Goal: Information Seeking & Learning: Compare options

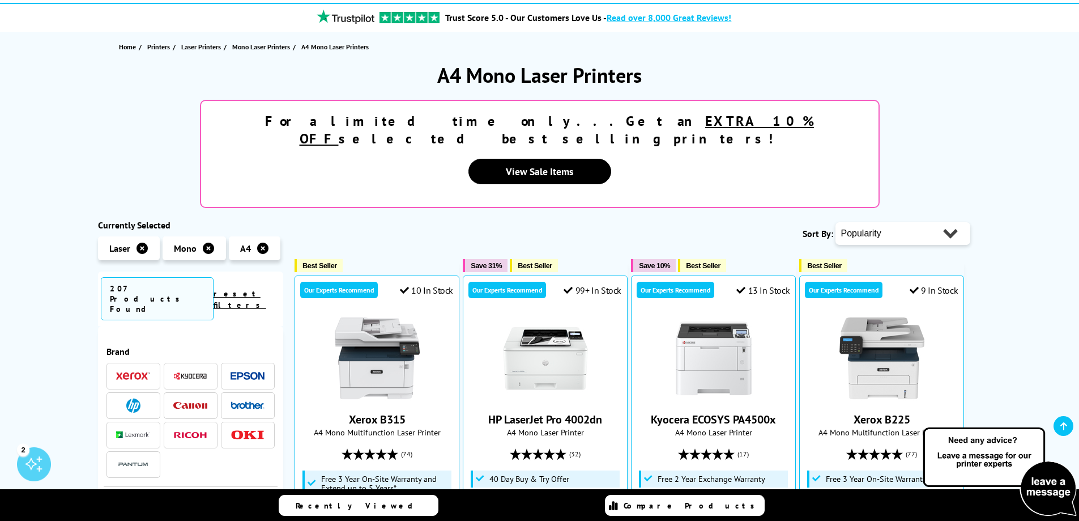
scroll to position [113, 0]
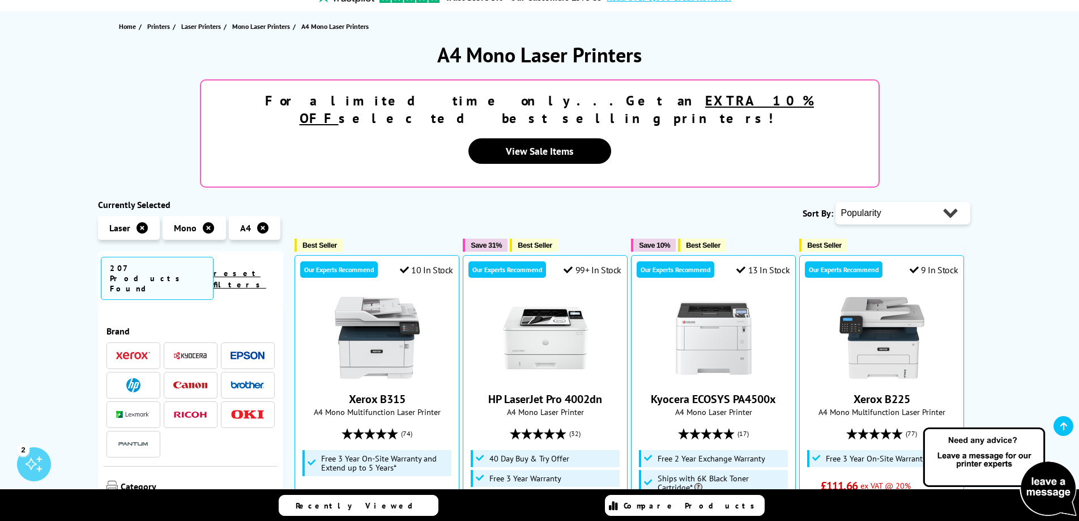
click at [947, 202] on select "Popularity Rating Price - Low to High Price - High to Low Running Costs - Low t…" at bounding box center [903, 213] width 135 height 23
select select "Running Costs"
click at [836, 202] on select "Popularity Rating Price - Low to High Price - High to Low Running Costs - Low t…" at bounding box center [903, 213] width 135 height 23
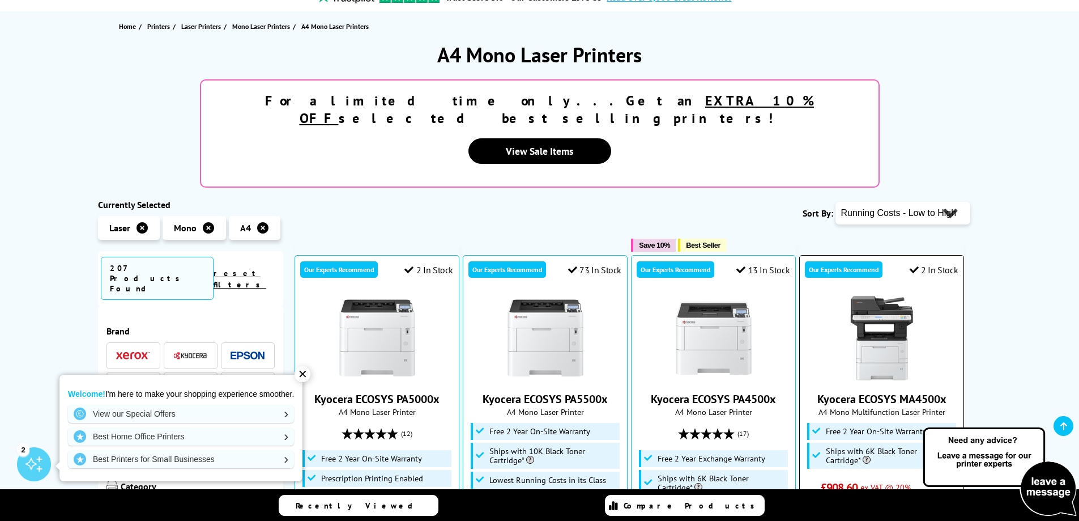
scroll to position [170, 0]
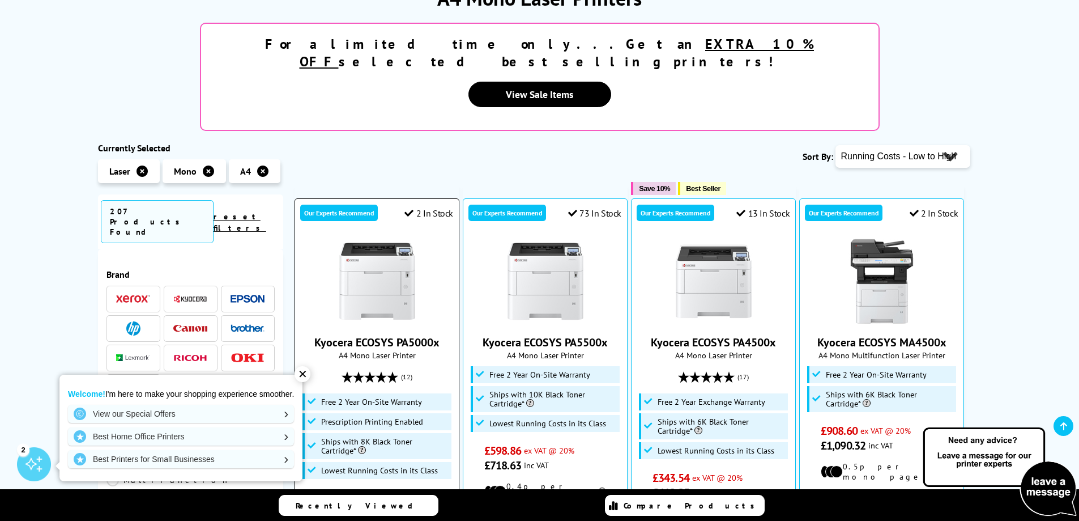
drag, startPoint x: 302, startPoint y: 377, endPoint x: 350, endPoint y: 353, distance: 53.2
click at [303, 377] on div "✕" at bounding box center [303, 374] width 16 height 16
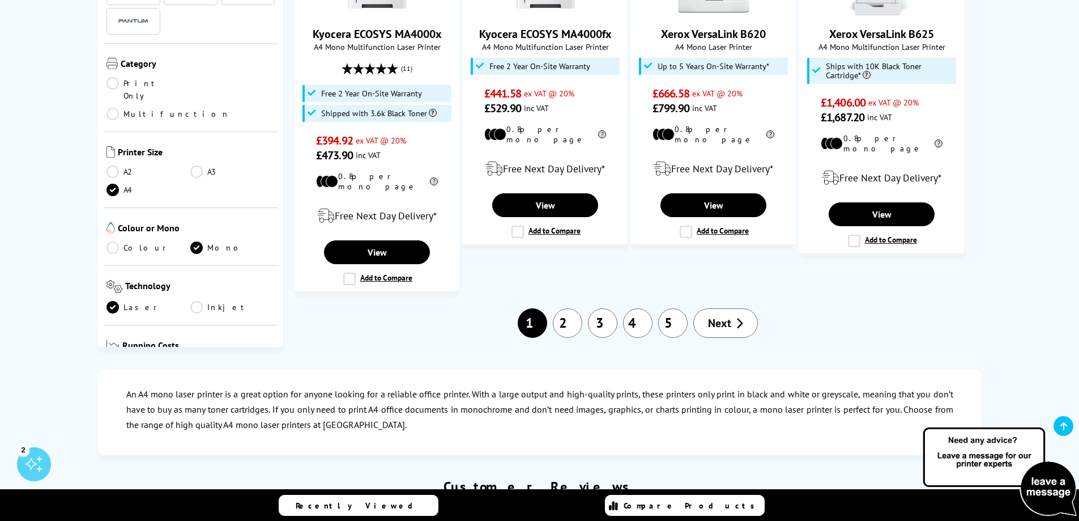
scroll to position [1504, 0]
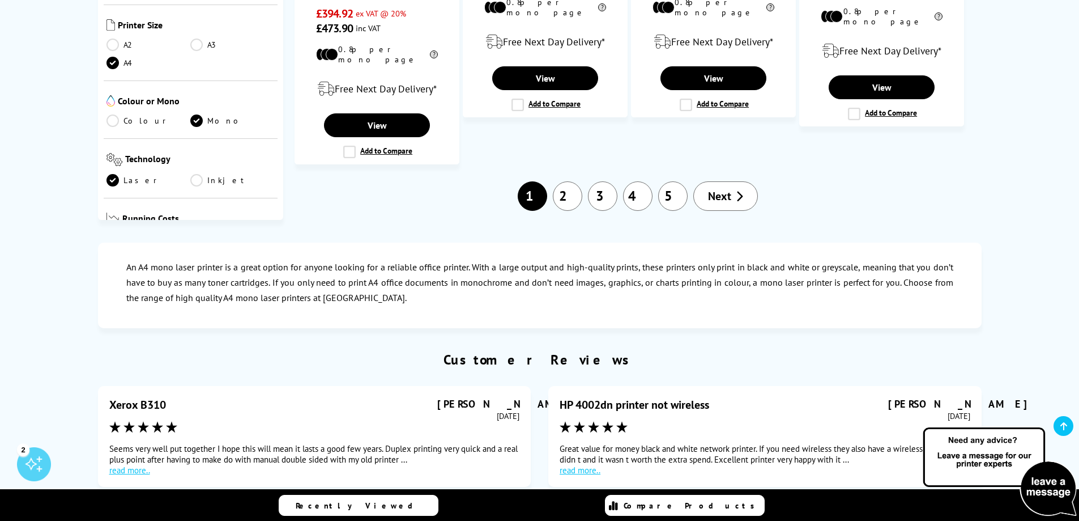
click at [724, 189] on span "Next" at bounding box center [719, 196] width 23 height 15
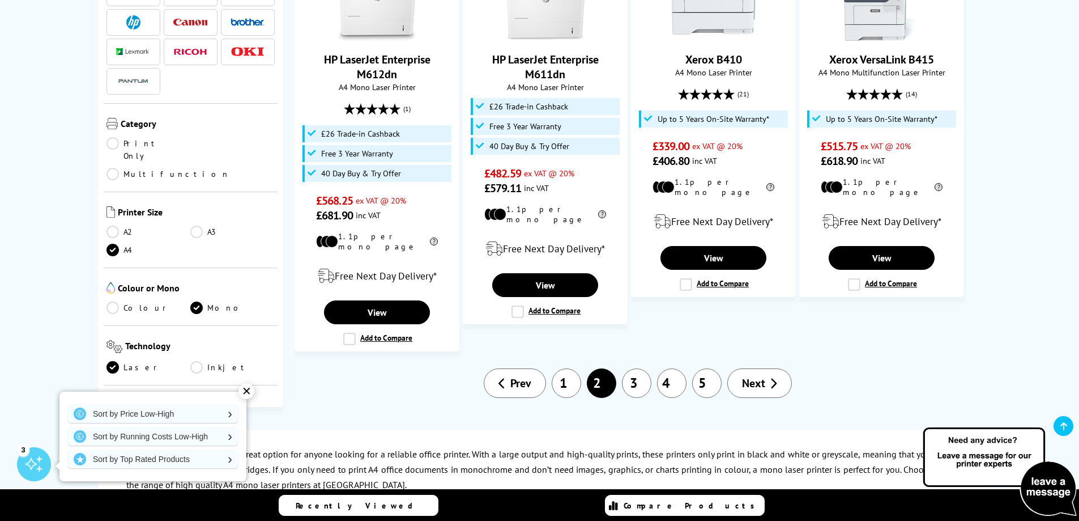
scroll to position [1303, 0]
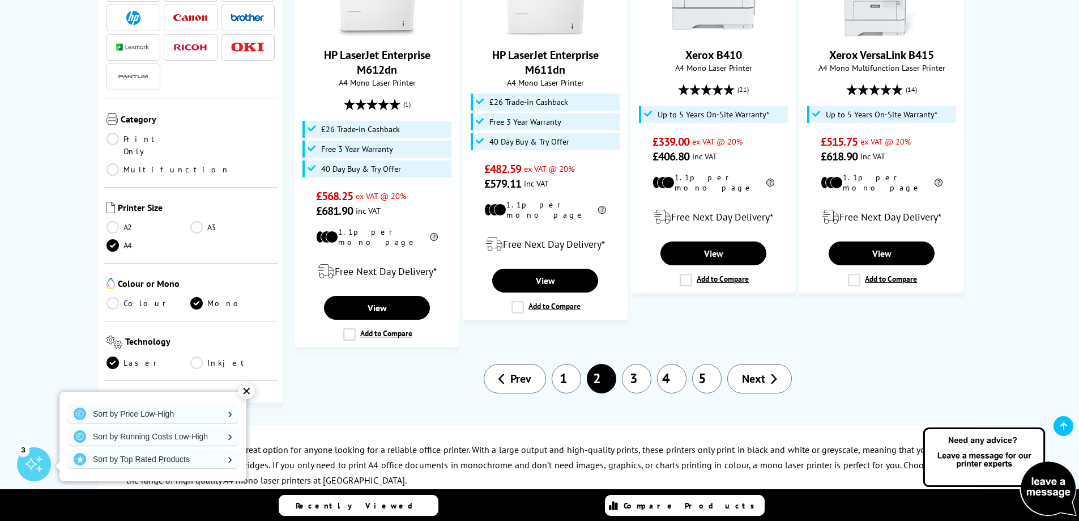
click at [759, 371] on span "Next" at bounding box center [753, 378] width 23 height 15
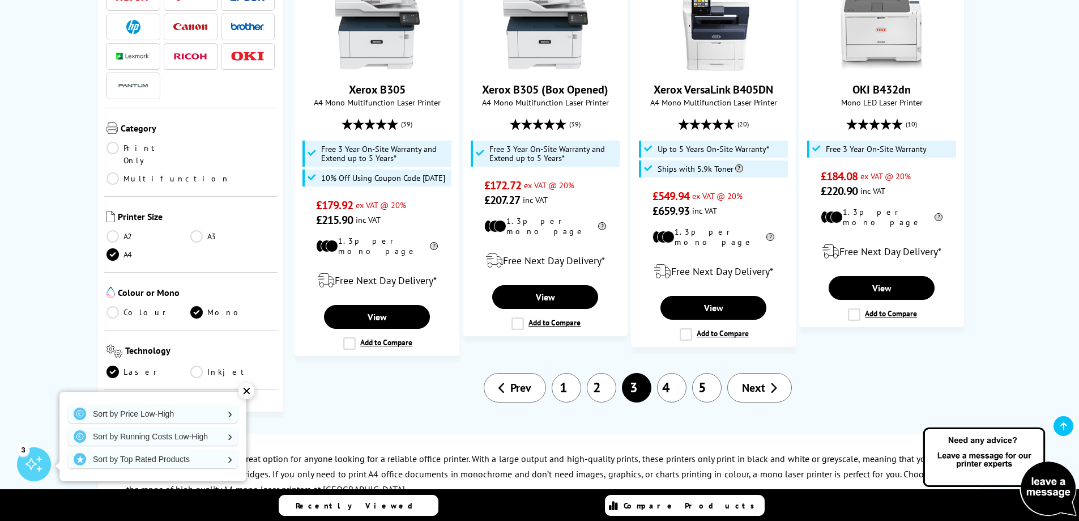
scroll to position [1303, 0]
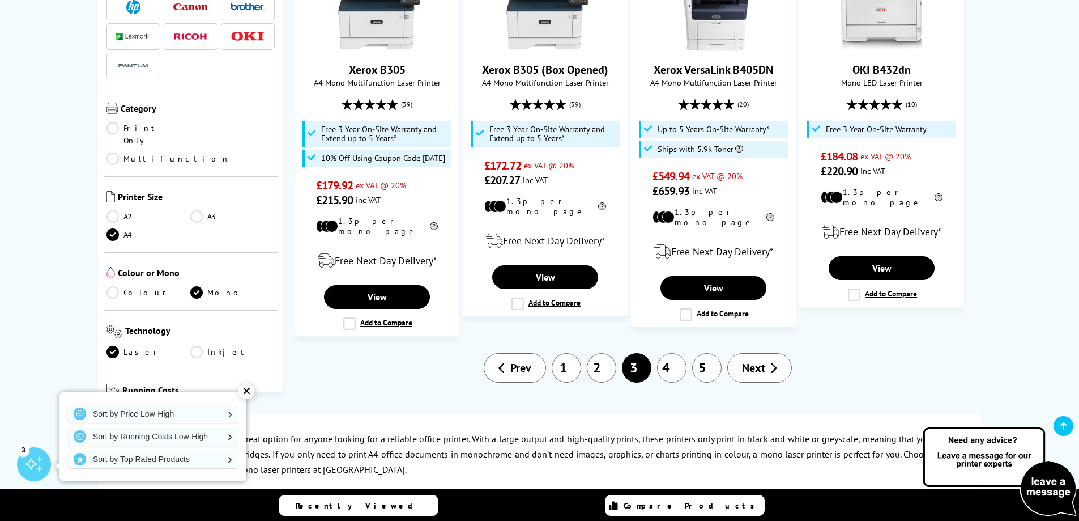
click at [744, 360] on span "Next" at bounding box center [753, 367] width 23 height 15
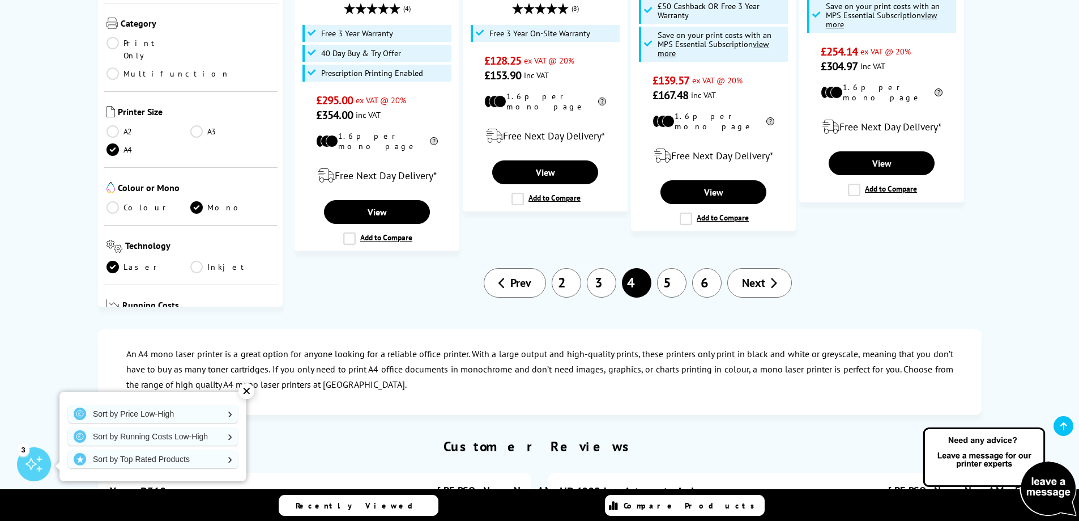
scroll to position [1360, 0]
click at [754, 275] on span "Next" at bounding box center [753, 282] width 23 height 15
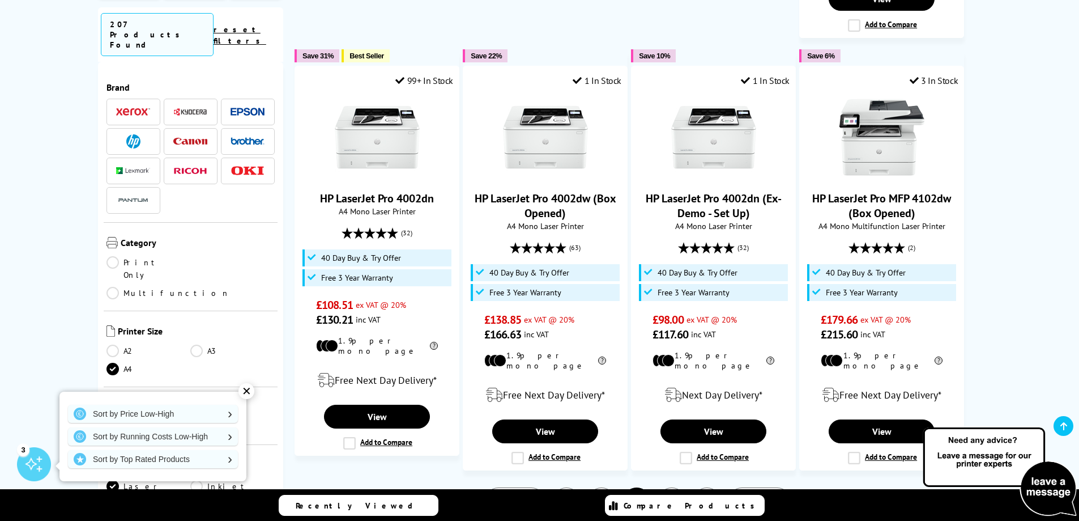
scroll to position [1189, 0]
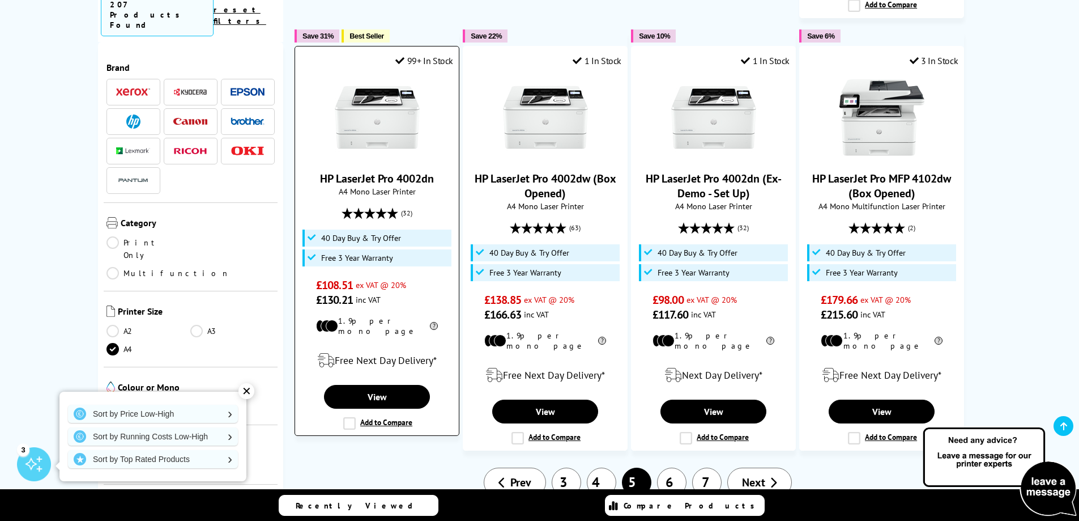
click at [348, 417] on label "Add to Compare" at bounding box center [377, 423] width 69 height 12
click at [0, 0] on input "Add to Compare" at bounding box center [0, 0] width 0 height 0
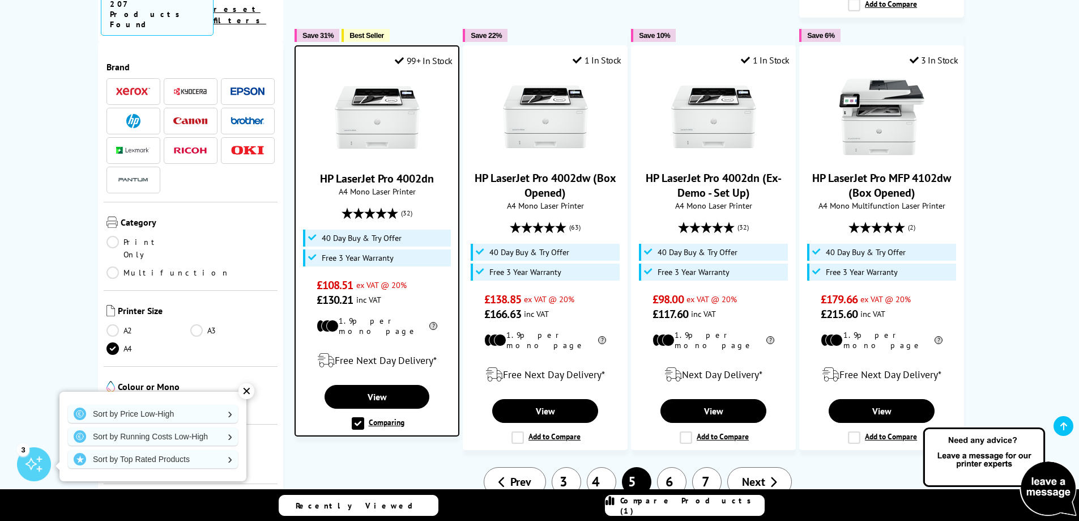
click at [522, 474] on span "Prev" at bounding box center [520, 481] width 21 height 15
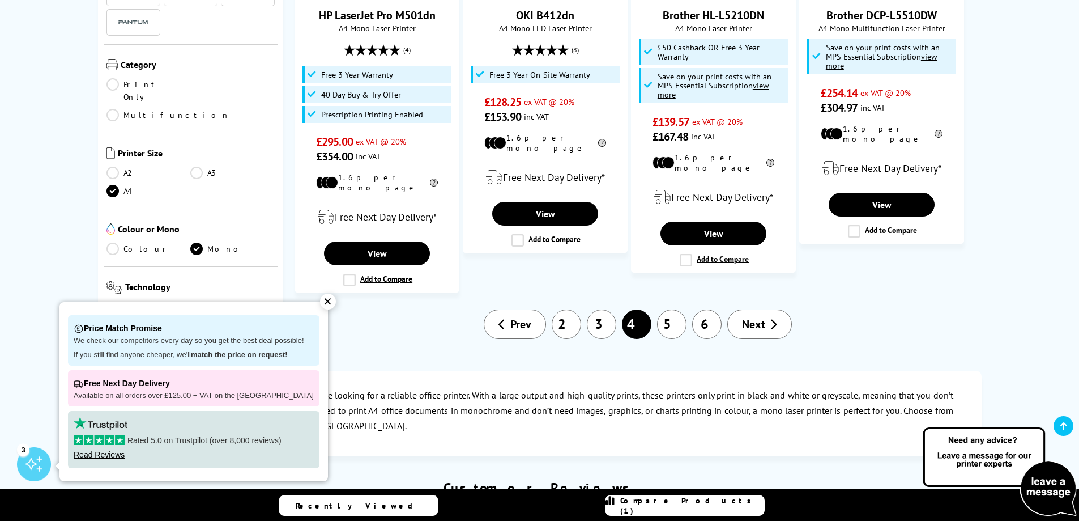
scroll to position [1416, 0]
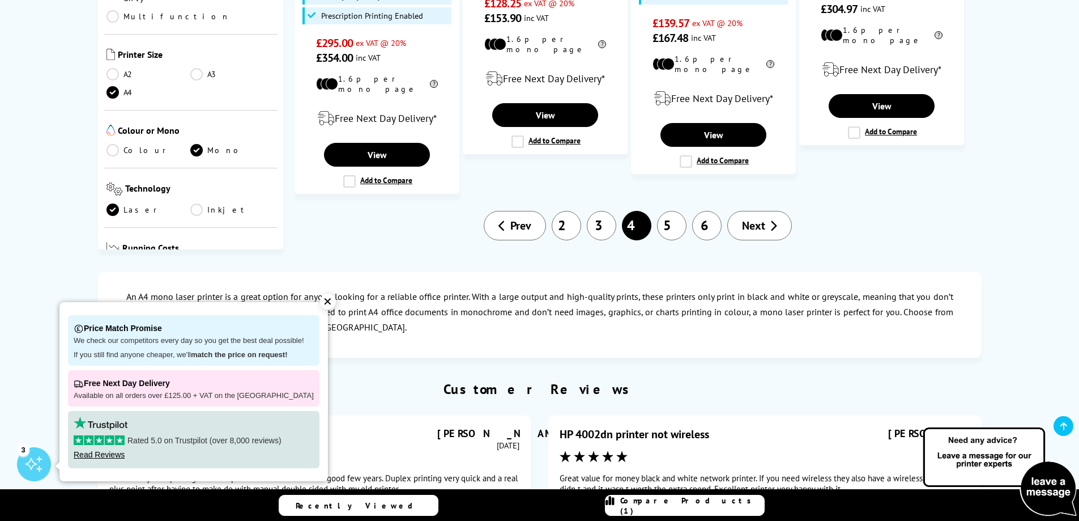
click at [531, 218] on span "Prev" at bounding box center [520, 225] width 21 height 15
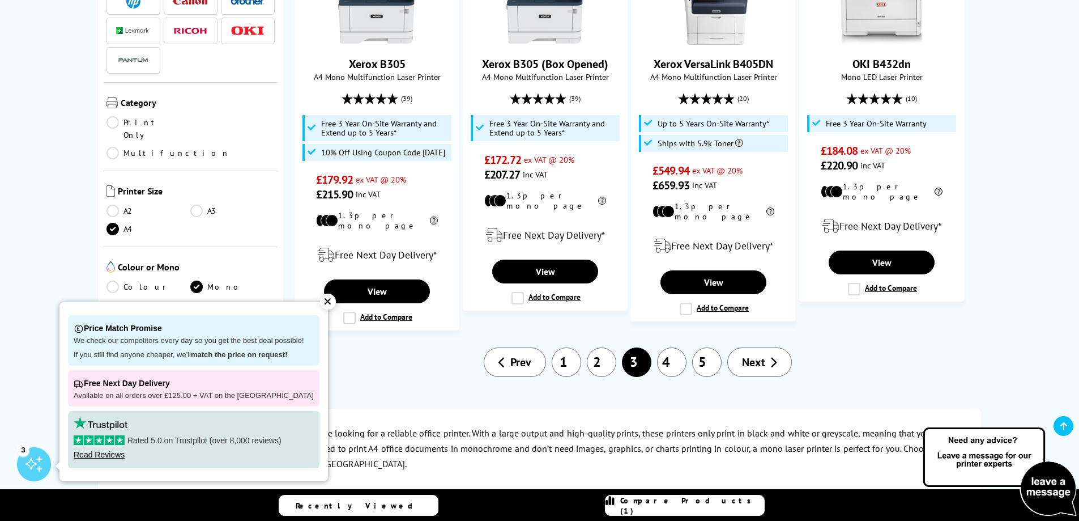
scroll to position [1416, 0]
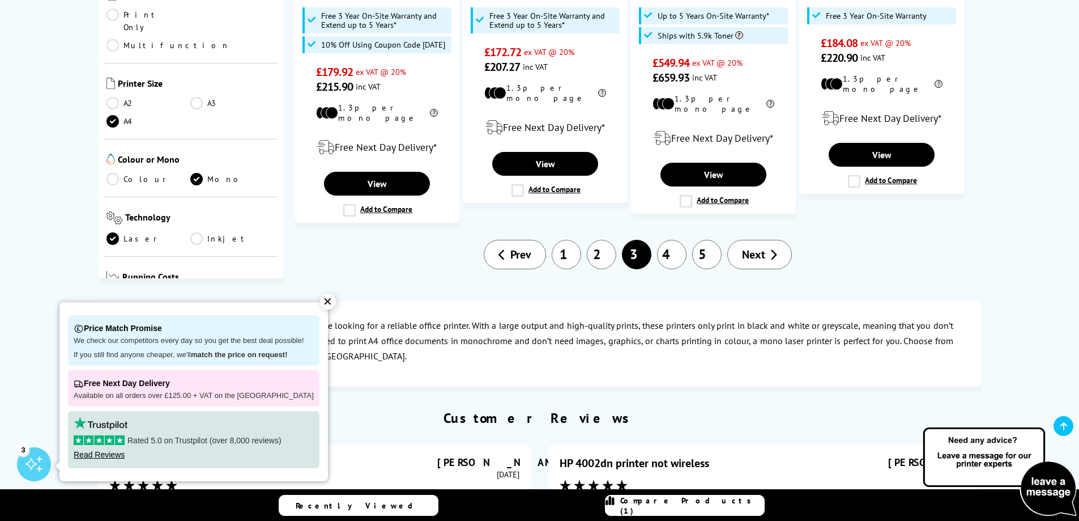
click at [534, 240] on link "Prev" at bounding box center [515, 254] width 62 height 29
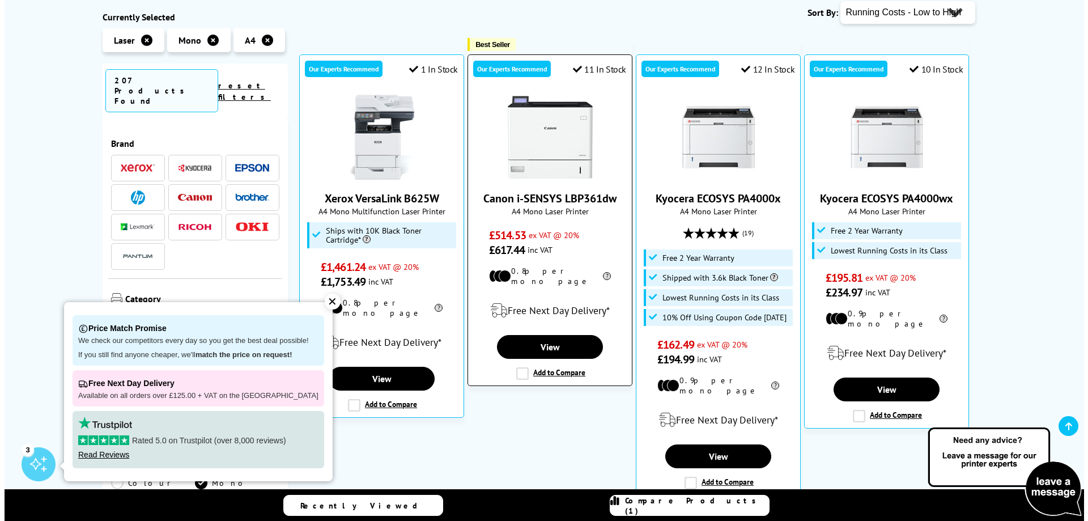
scroll to position [340, 0]
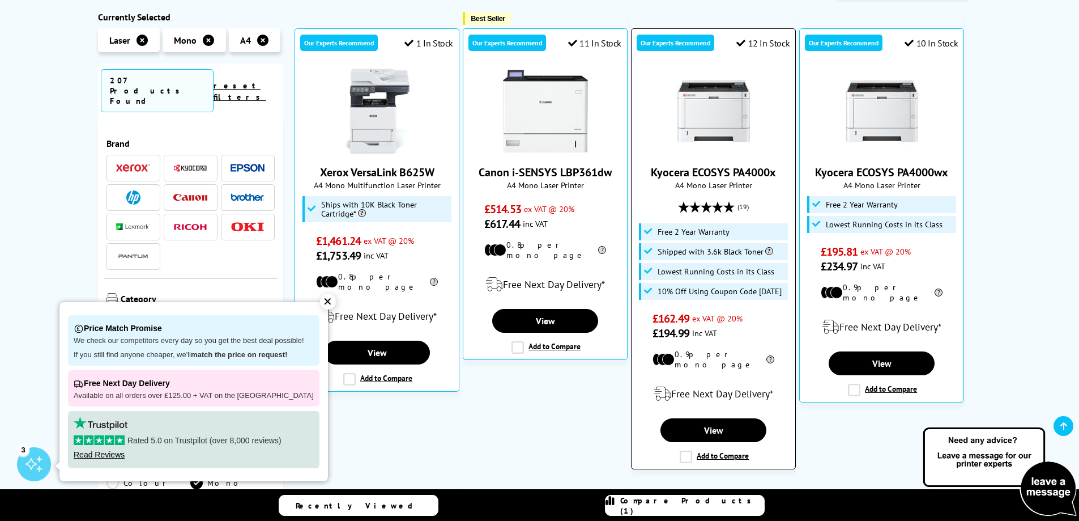
click at [686, 422] on div "Our Experts Recommend 12 In Stock Kyocera ECOSYS PA4000x A4 Mono Laser Printer …" at bounding box center [713, 248] width 165 height 441
click at [687, 450] on label "Add to Compare" at bounding box center [714, 456] width 69 height 12
click at [0, 0] on input "Add to Compare" at bounding box center [0, 0] width 0 height 0
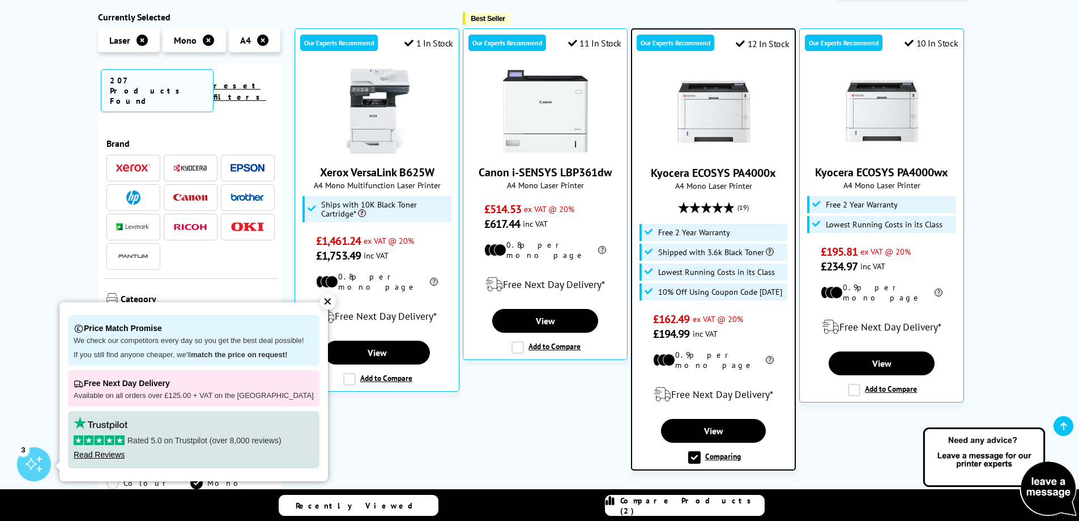
click at [678, 503] on span "Compare Products (2)" at bounding box center [692, 505] width 144 height 20
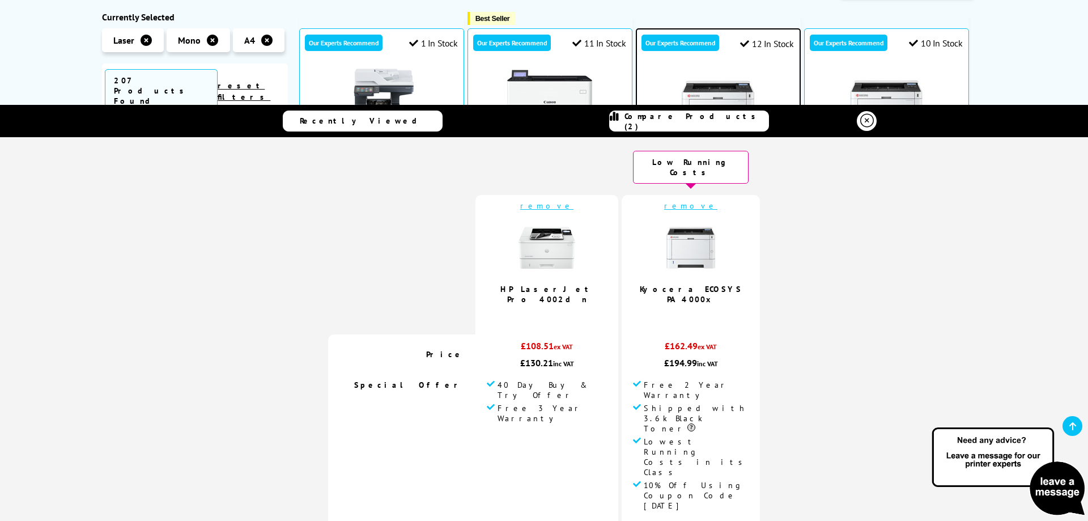
scroll to position [0, 0]
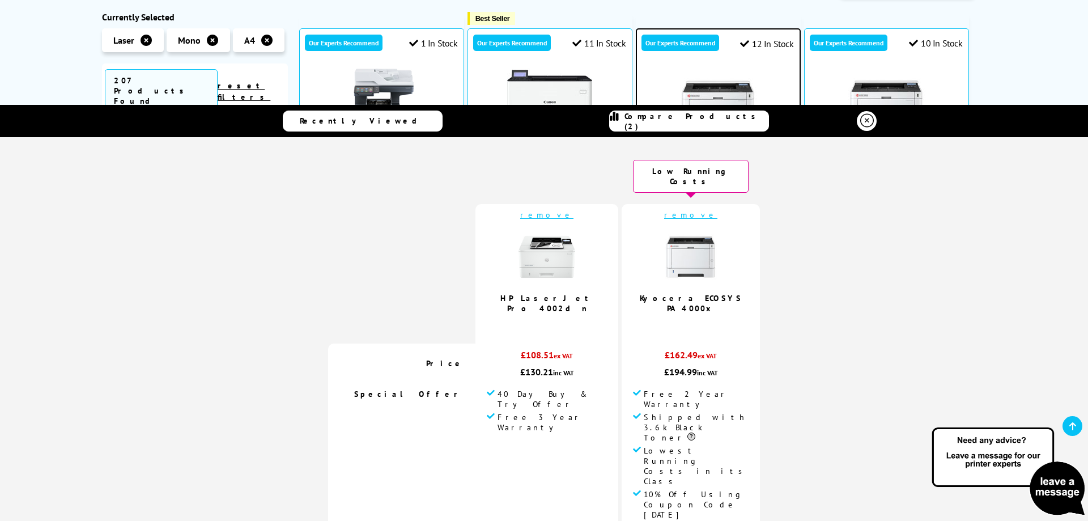
click at [670, 246] on img at bounding box center [690, 256] width 57 height 57
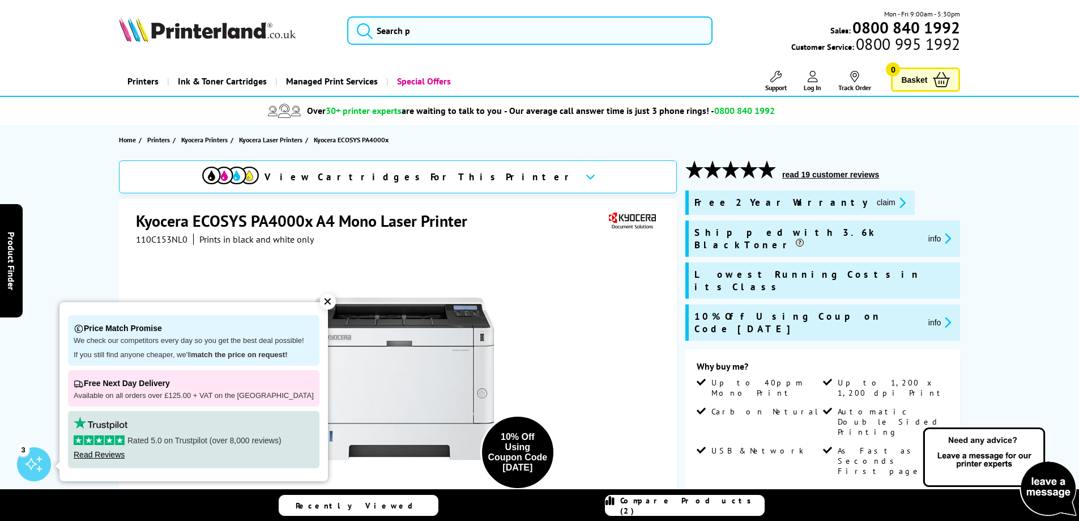
click at [322, 299] on div "✕" at bounding box center [328, 301] width 16 height 16
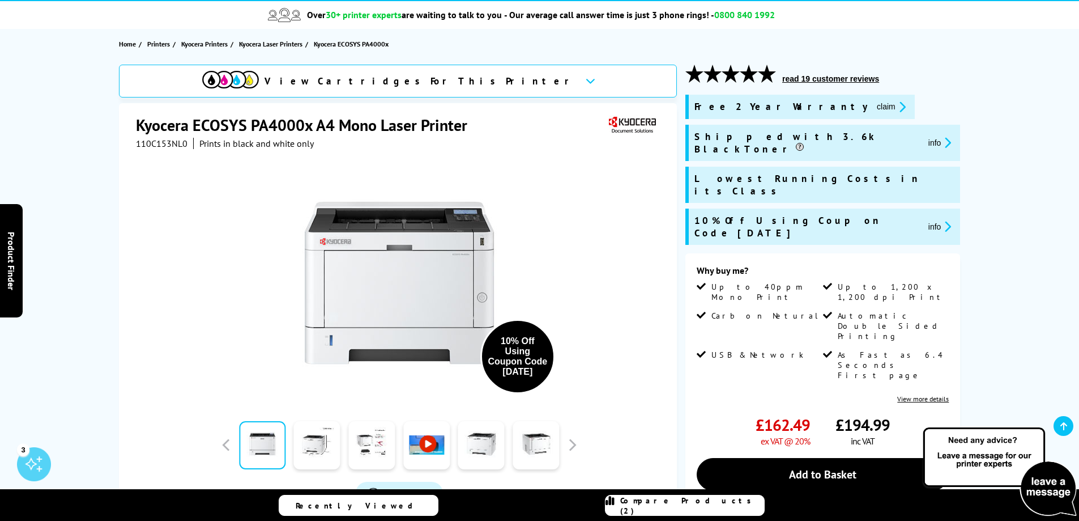
scroll to position [113, 0]
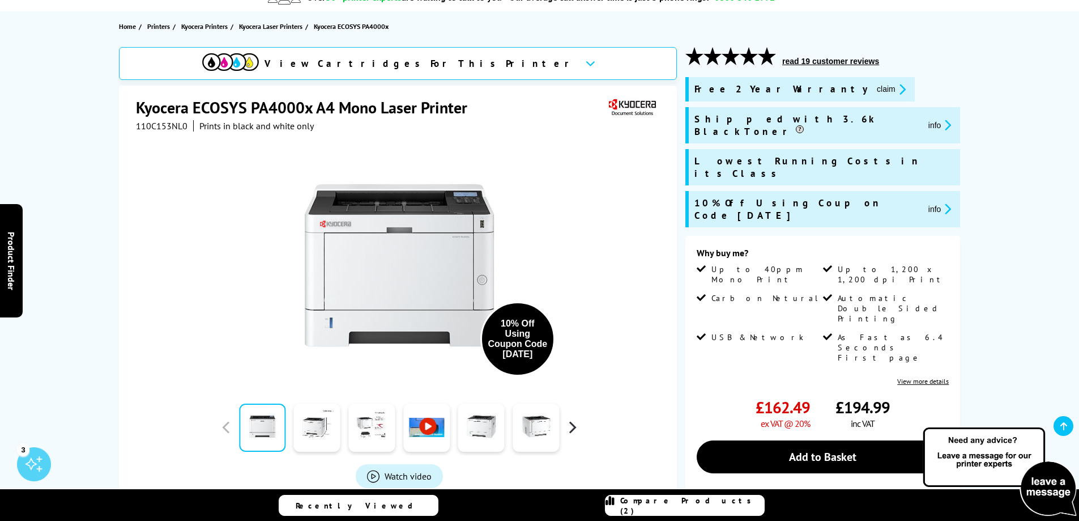
click at [577, 431] on button "button" at bounding box center [572, 427] width 17 height 17
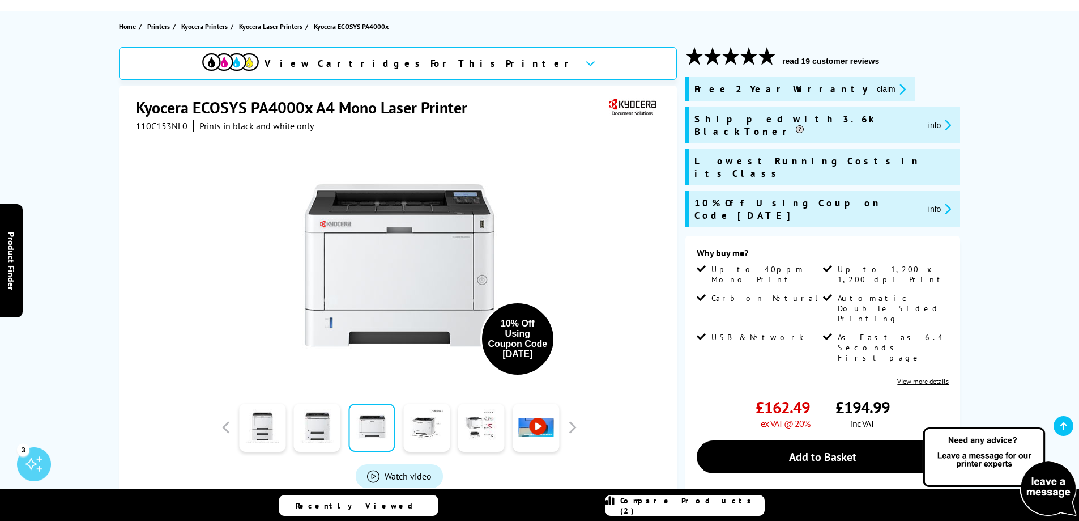
click at [586, 66] on icon at bounding box center [591, 63] width 10 height 6
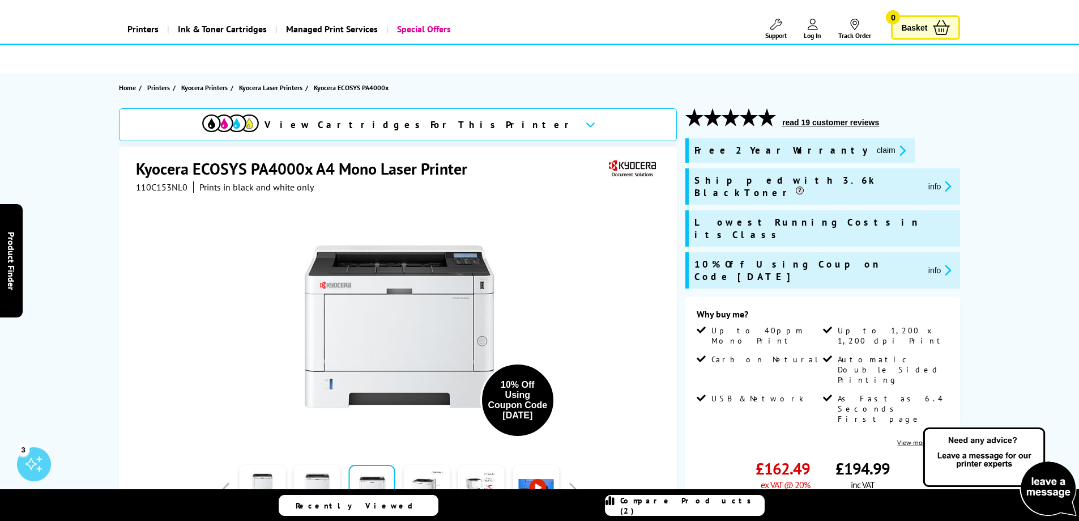
scroll to position [0, 0]
